Goal: Information Seeking & Learning: Learn about a topic

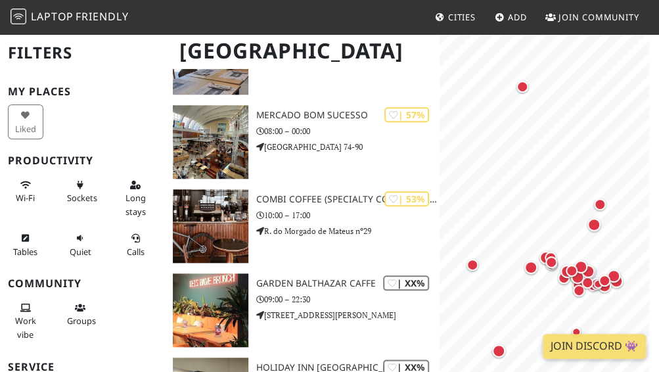
scroll to position [2364, 0]
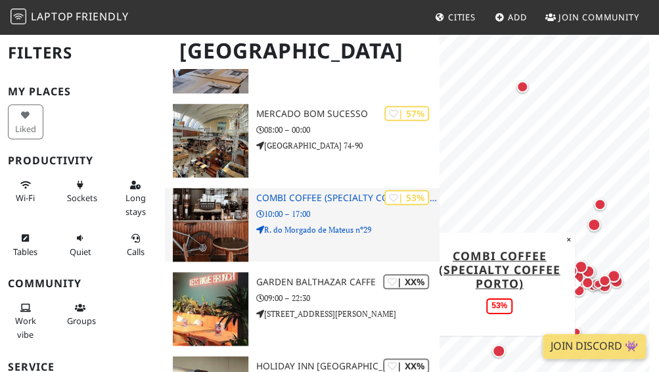
click at [204, 218] on img at bounding box center [211, 225] width 76 height 74
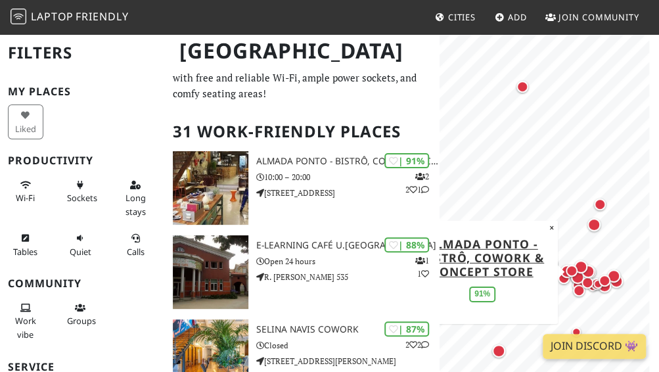
scroll to position [0, 0]
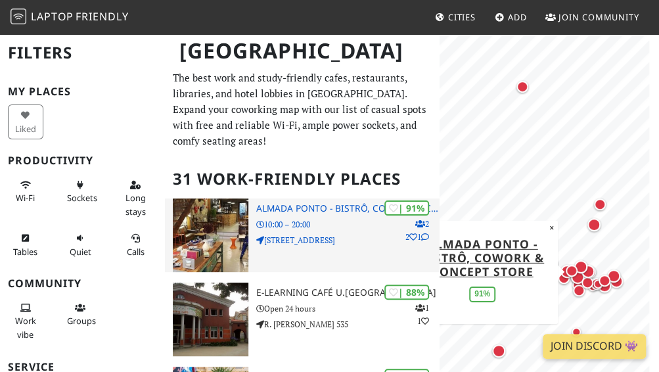
click at [336, 206] on h3 "Almada Ponto - Bistrô, Cowork & Concept Store" at bounding box center [347, 208] width 183 height 11
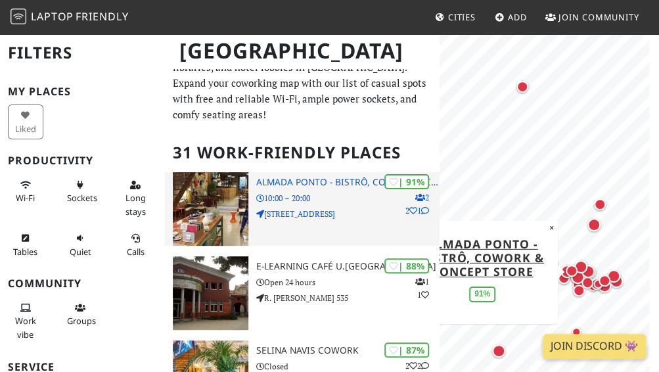
scroll to position [105, 0]
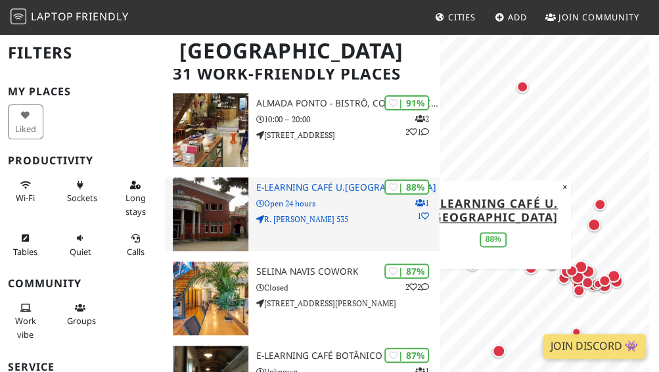
click at [333, 192] on h3 "e-learning Café U.Porto" at bounding box center [347, 187] width 183 height 11
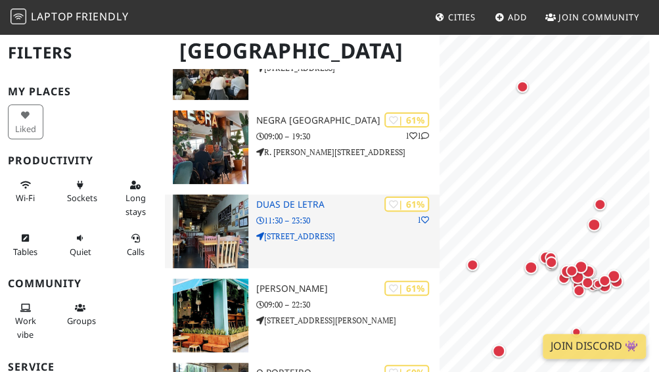
scroll to position [2023, 0]
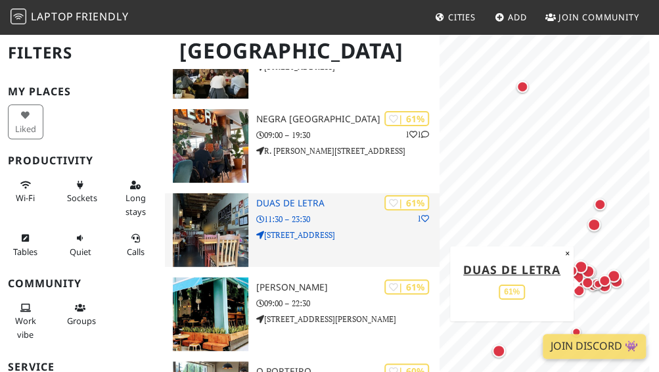
click at [296, 202] on h3 "Duas De Letra" at bounding box center [347, 203] width 183 height 11
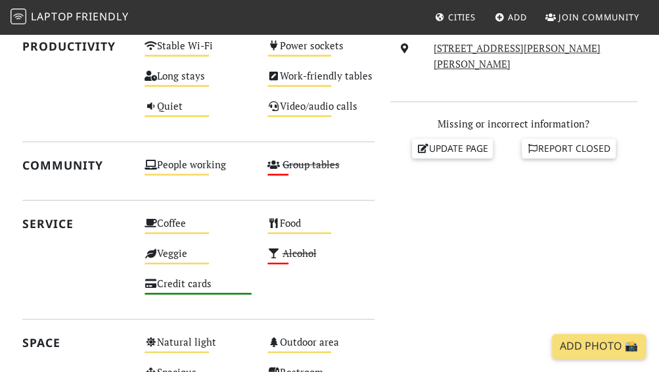
scroll to position [473, 0]
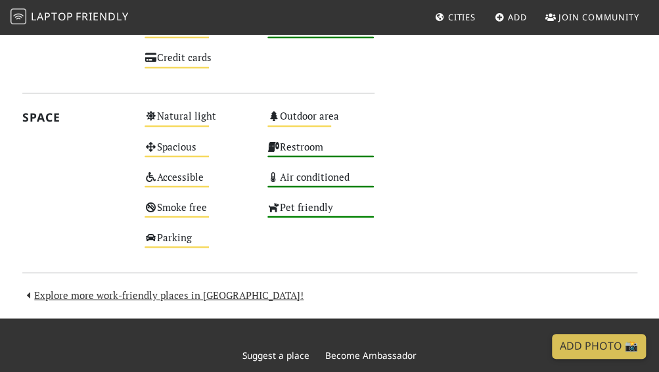
scroll to position [935, 0]
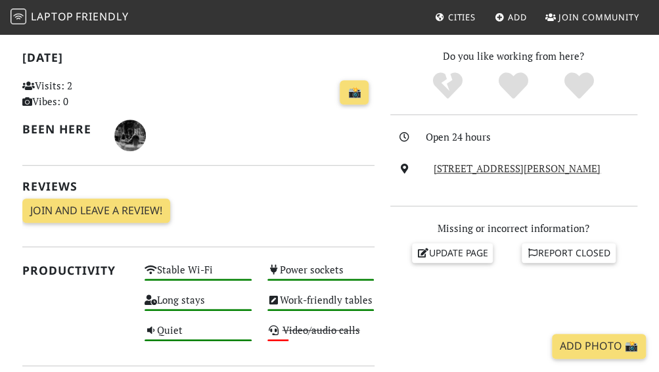
scroll to position [315, 0]
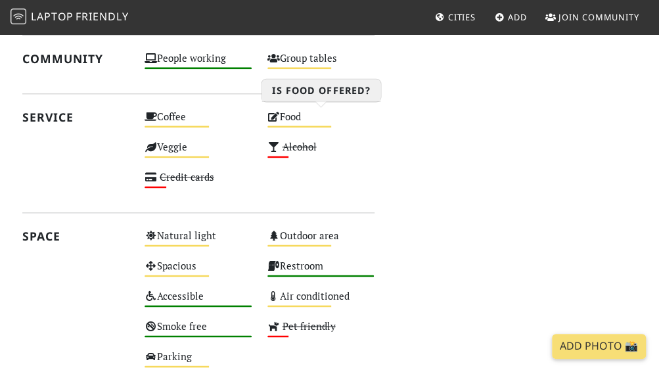
click at [294, 142] on div "Coffee Medium Food Medium [GEOGRAPHIC_DATA] Medium Alcohol Low Credit cards Low" at bounding box center [259, 153] width 245 height 91
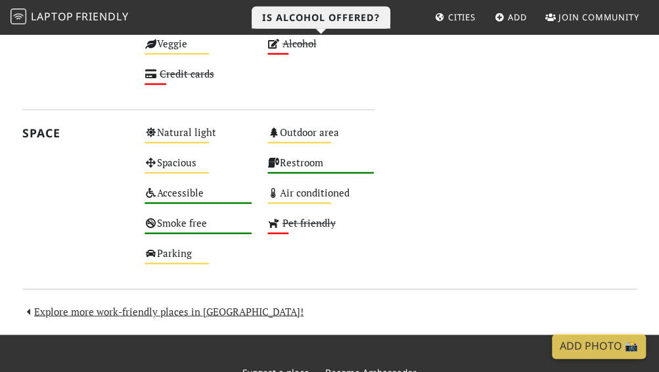
scroll to position [709, 0]
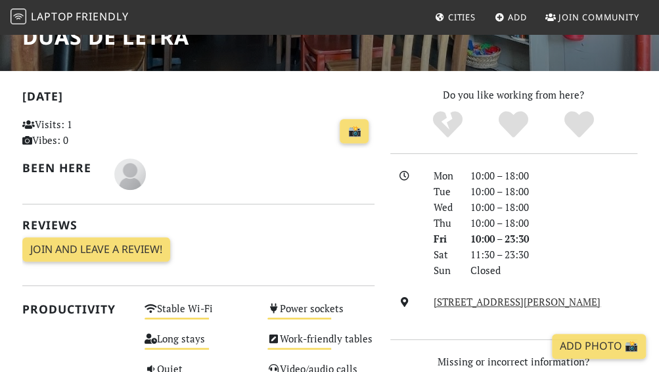
scroll to position [236, 0]
